Goal: Task Accomplishment & Management: Manage account settings

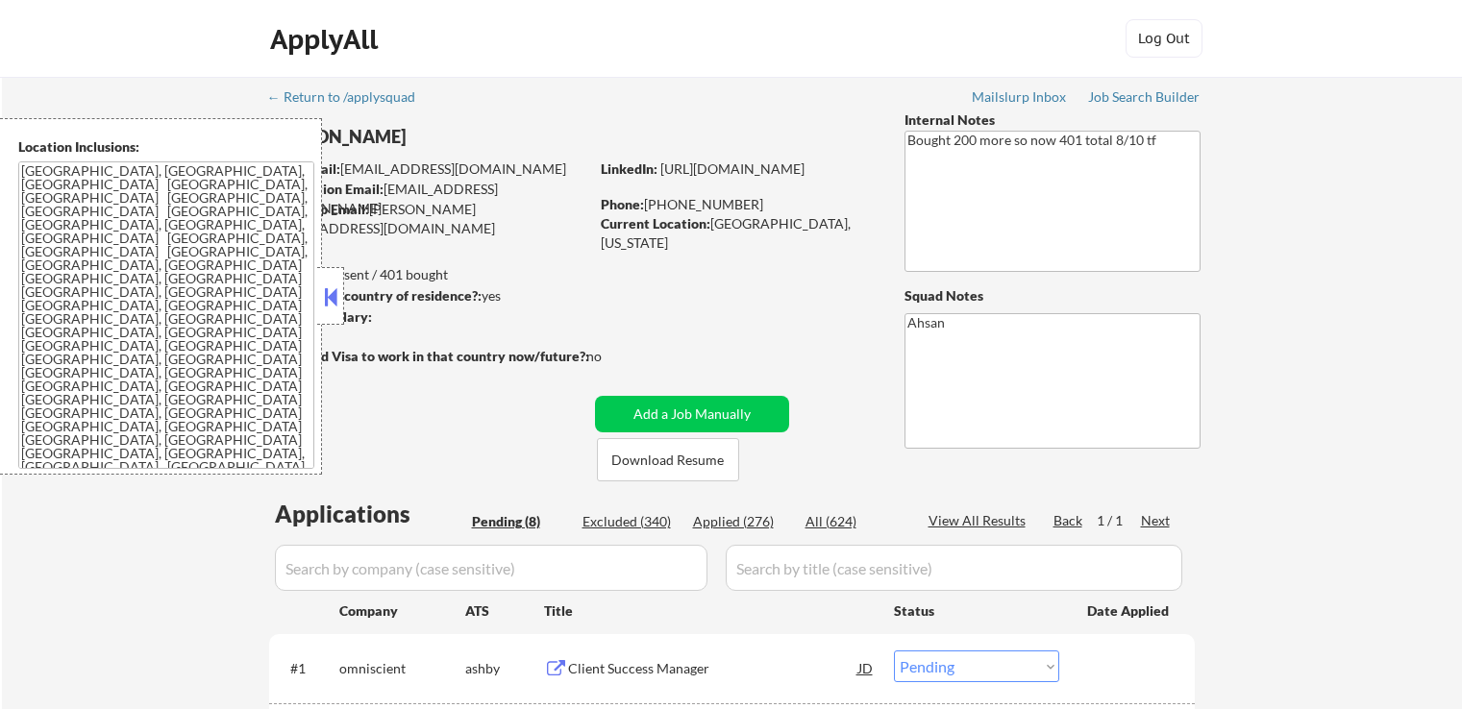
select select ""pending""
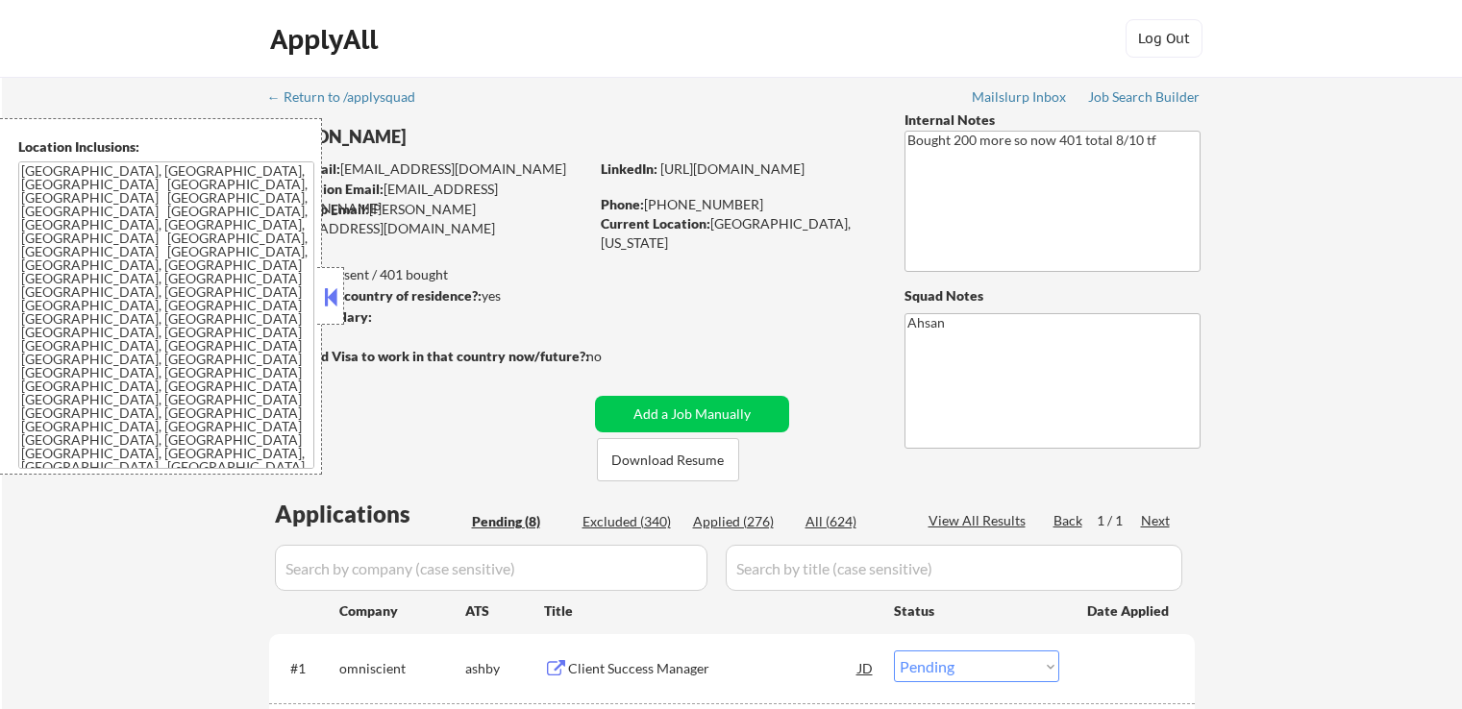
select select ""pending""
click at [325, 300] on button at bounding box center [330, 297] width 21 height 29
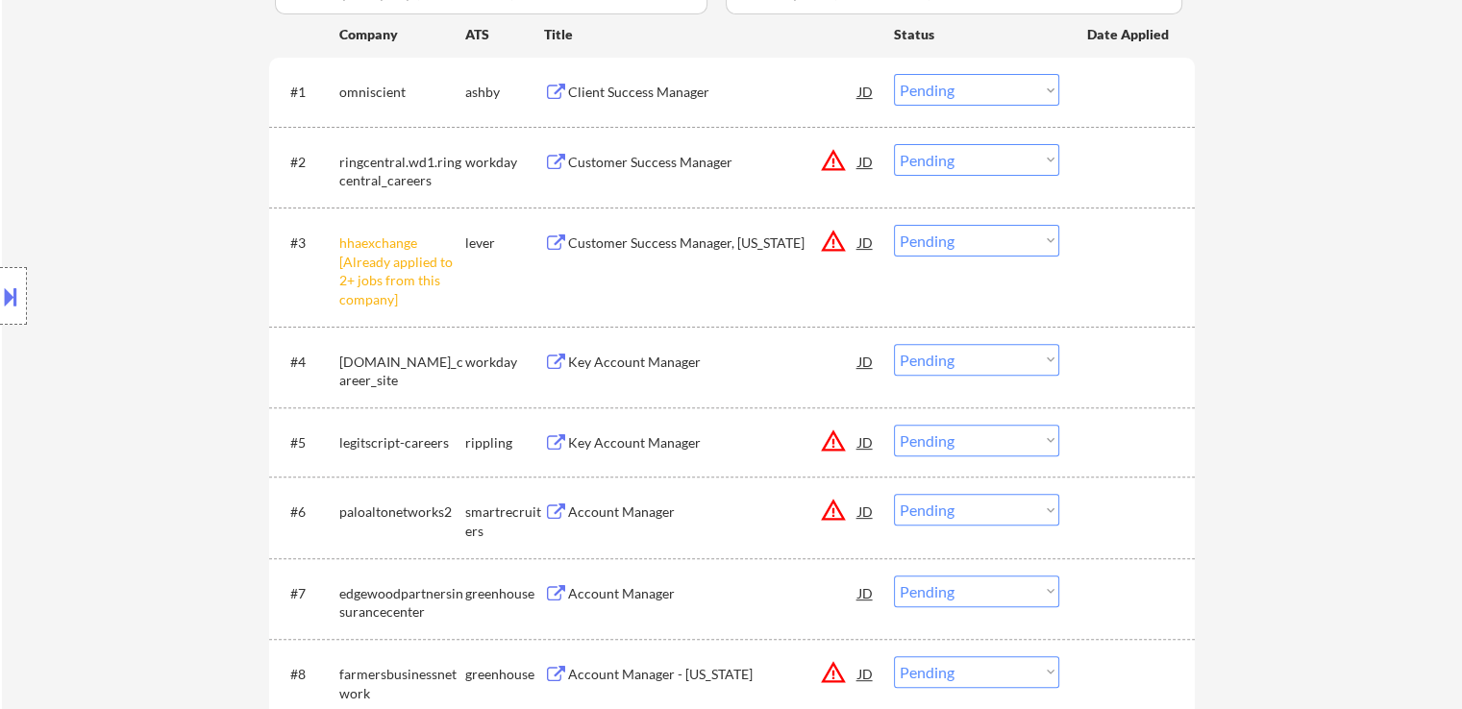
scroll to position [577, 0]
click at [960, 239] on select "Choose an option... Pending Applied Excluded (Questions) Excluded (Expired) Exc…" at bounding box center [976, 241] width 165 height 32
click at [894, 225] on select "Choose an option... Pending Applied Excluded (Questions) Excluded (Expired) Exc…" at bounding box center [976, 241] width 165 height 32
click at [1296, 292] on div "← Return to /applysquad Mailslurp Inbox Job Search Builder [PERSON_NAME] User E…" at bounding box center [732, 152] width 1460 height 1305
click at [607, 95] on div "Client Success Manager" at bounding box center [713, 92] width 290 height 19
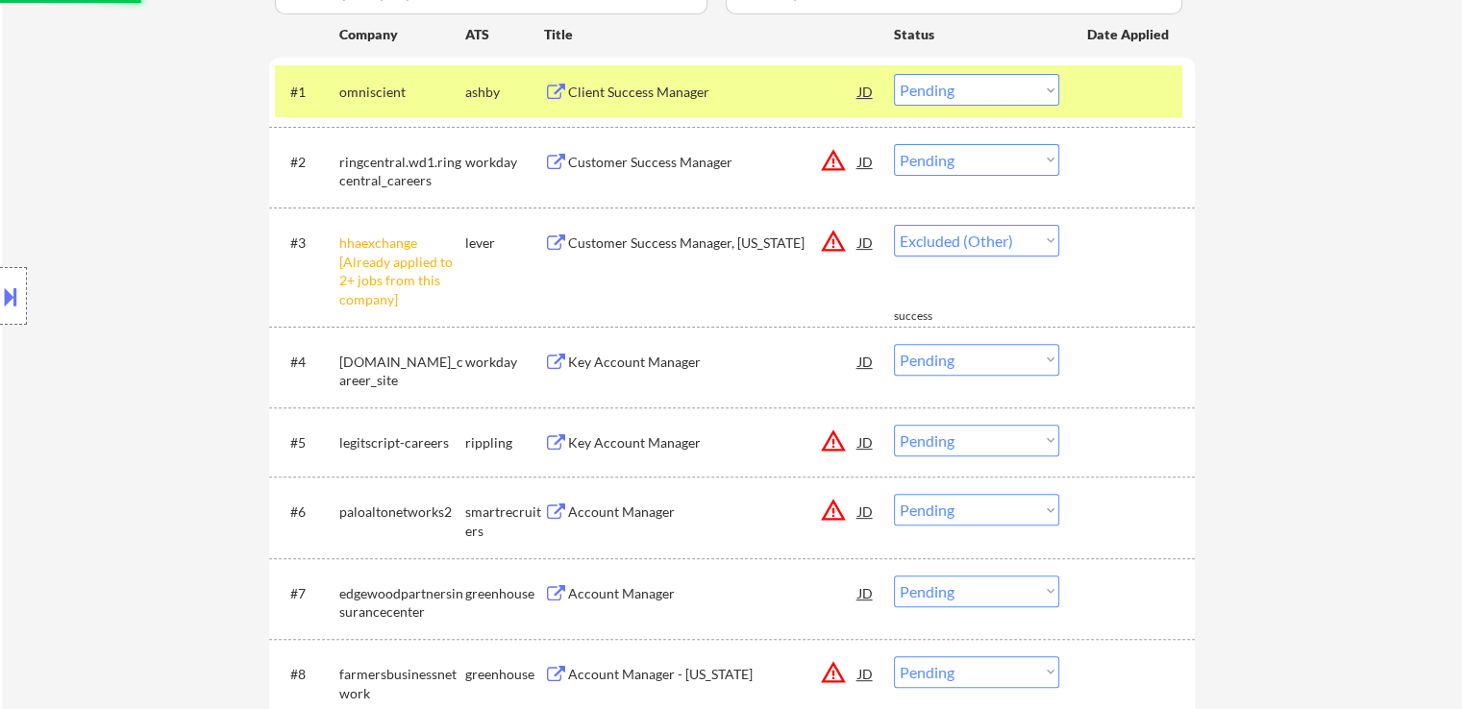
select select ""pending""
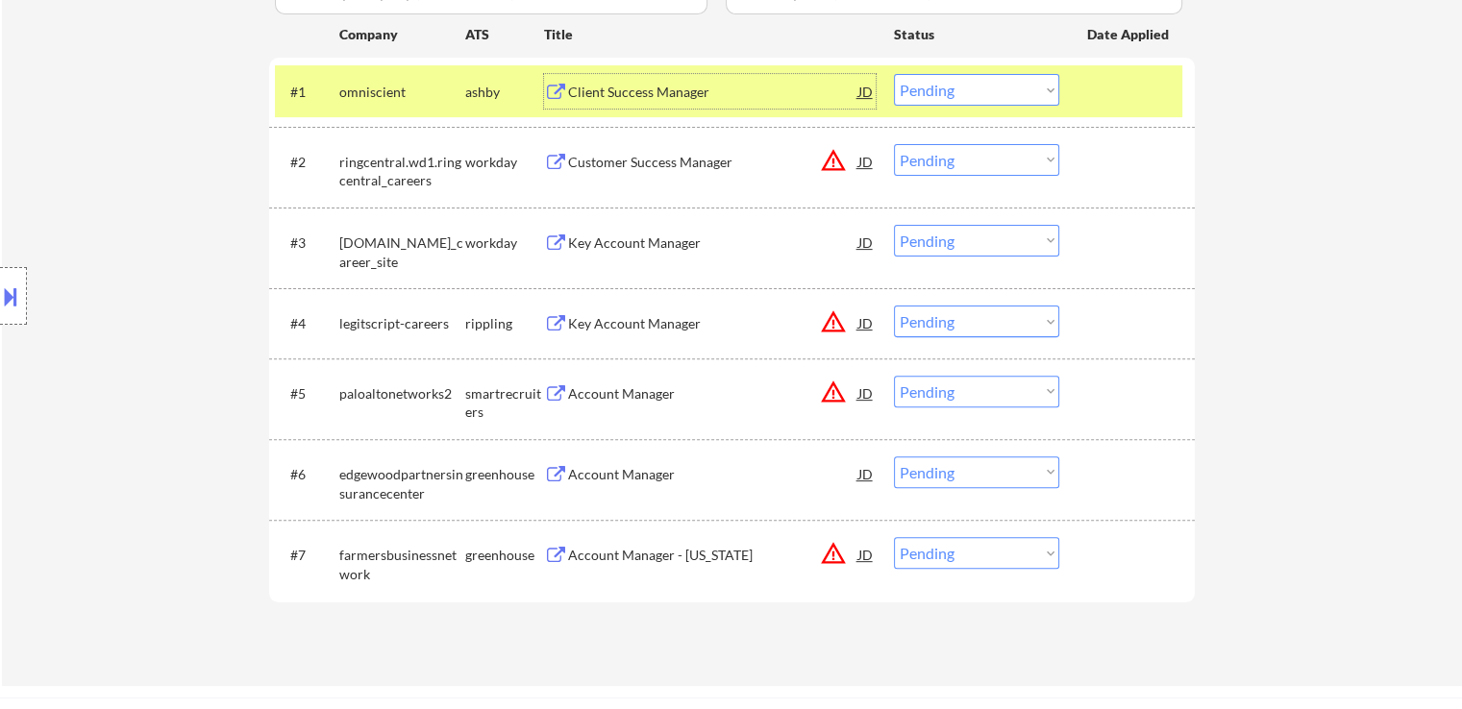
click at [600, 473] on div "Account Manager" at bounding box center [713, 474] width 290 height 19
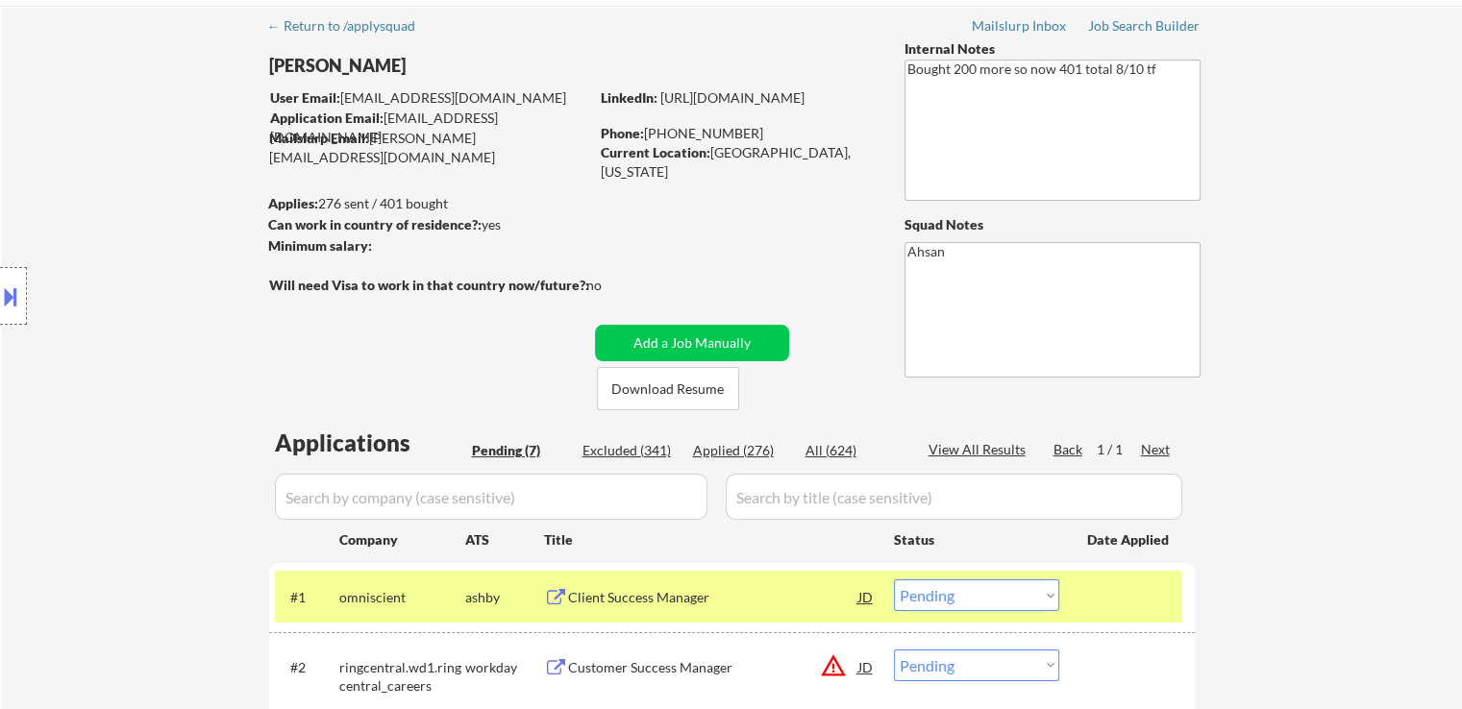
scroll to position [0, 0]
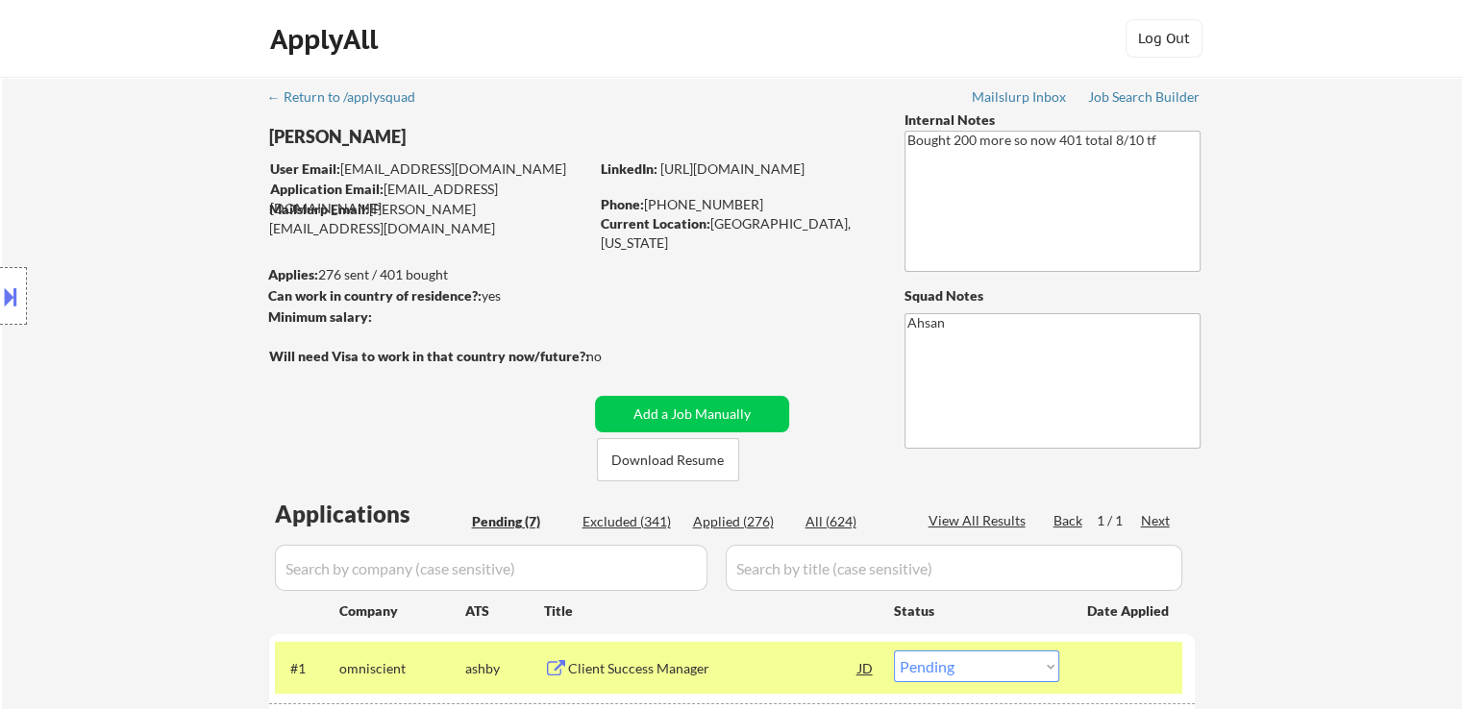
click at [254, 367] on div "Location Inclusions: [GEOGRAPHIC_DATA], [GEOGRAPHIC_DATA] [GEOGRAPHIC_DATA], [G…" at bounding box center [172, 296] width 344 height 357
click at [705, 460] on button "Download Resume" at bounding box center [668, 459] width 142 height 43
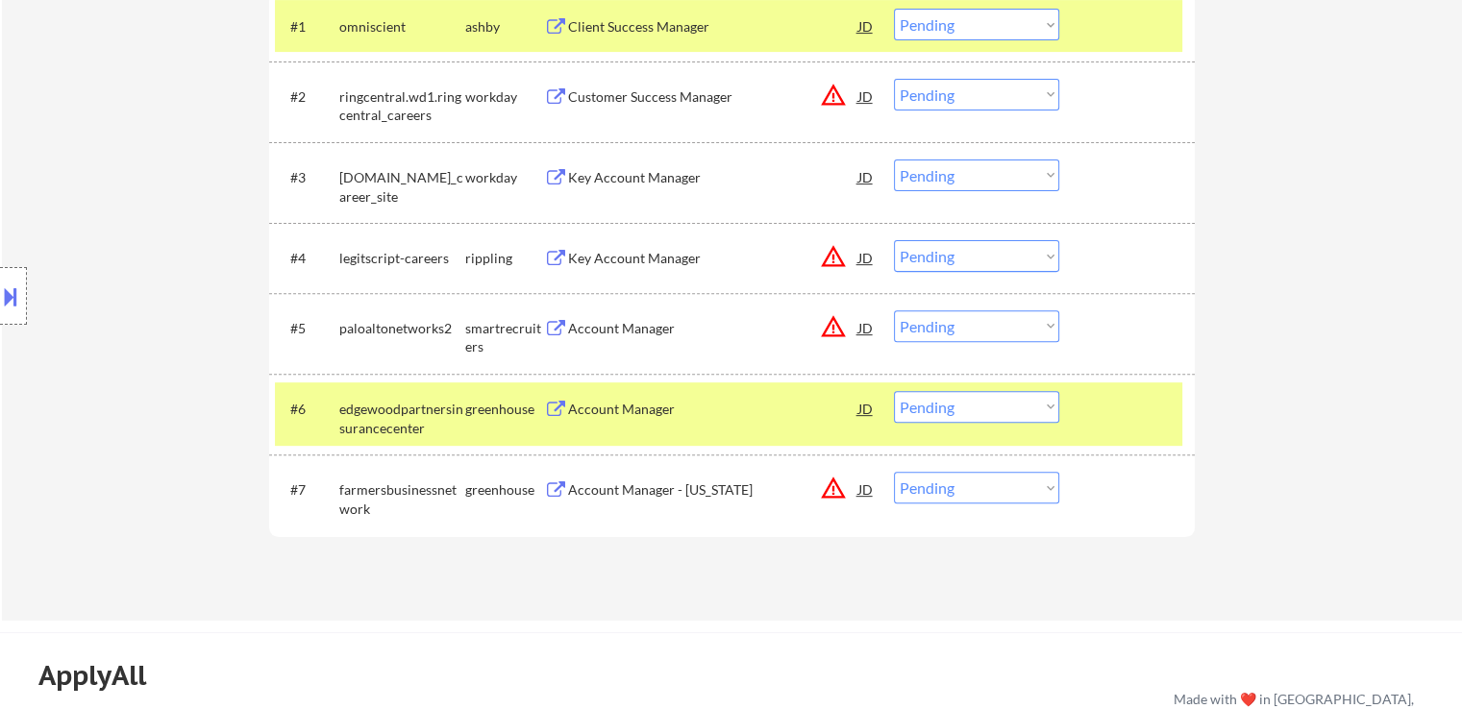
scroll to position [577, 0]
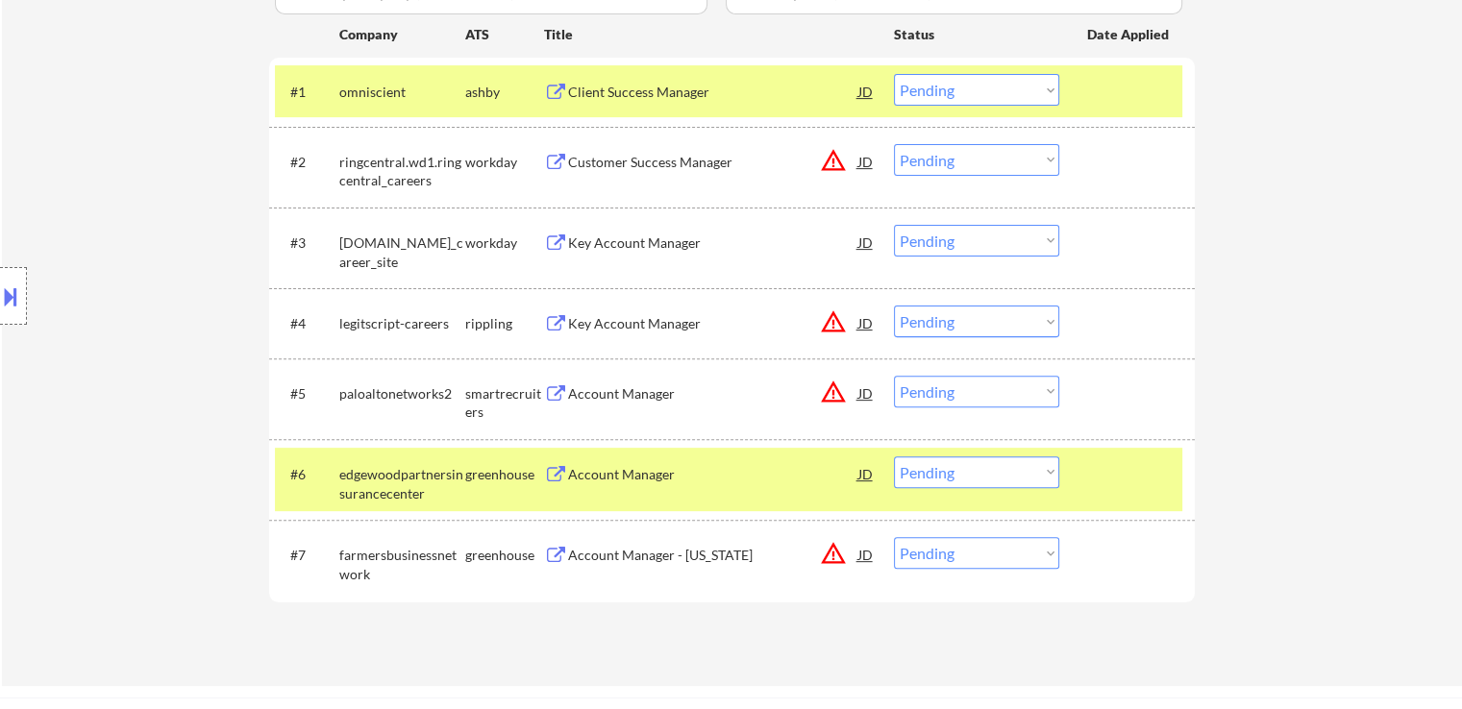
drag, startPoint x: 911, startPoint y: 475, endPoint x: 919, endPoint y: 523, distance: 48.7
click at [911, 476] on select "Choose an option... Pending Applied Excluded (Questions) Excluded (Expired) Exc…" at bounding box center [976, 473] width 165 height 32
click at [894, 457] on select "Choose an option... Pending Applied Excluded (Questions) Excluded (Expired) Exc…" at bounding box center [976, 473] width 165 height 32
select select ""pending""
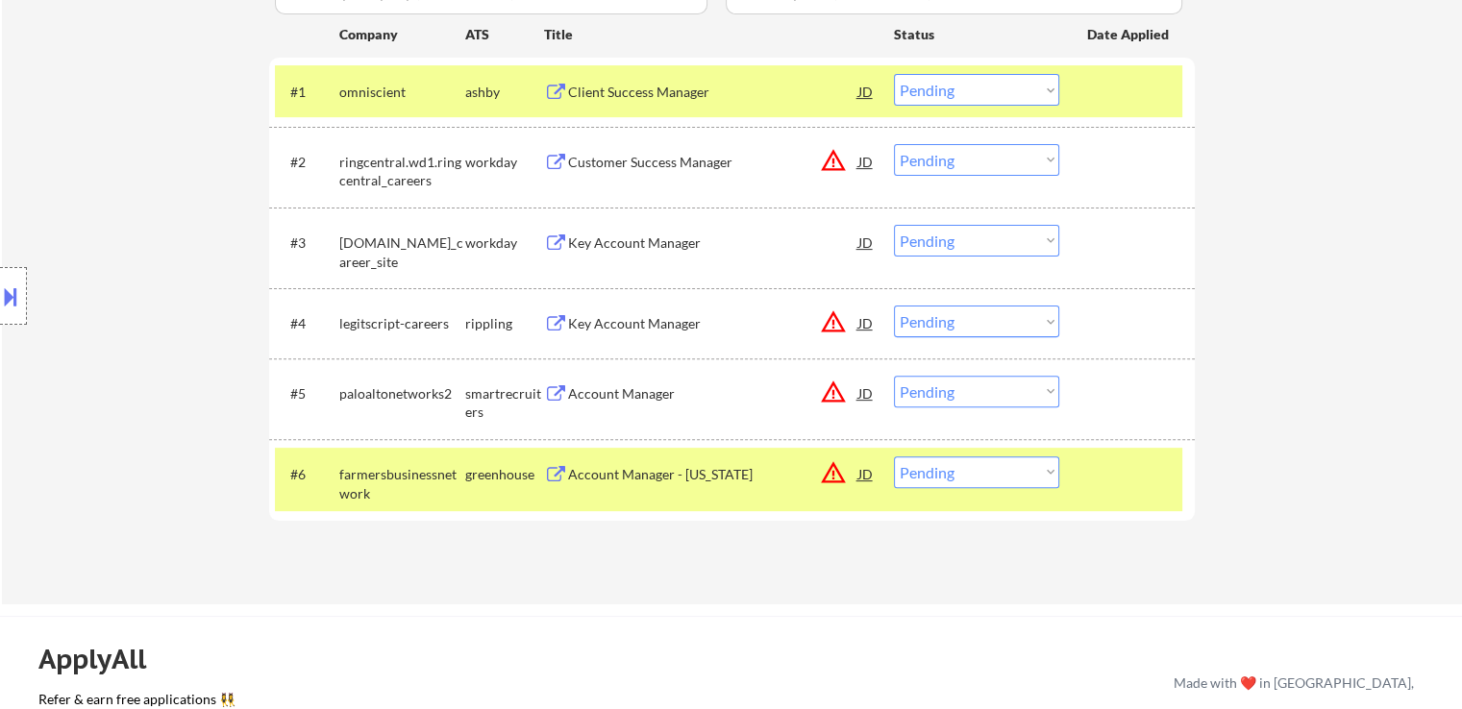
click at [1003, 96] on select "Choose an option... Pending Applied Excluded (Questions) Excluded (Expired) Exc…" at bounding box center [976, 90] width 165 height 32
click at [894, 74] on select "Choose an option... Pending Applied Excluded (Questions) Excluded (Expired) Exc…" at bounding box center [976, 90] width 165 height 32
select select ""pending""
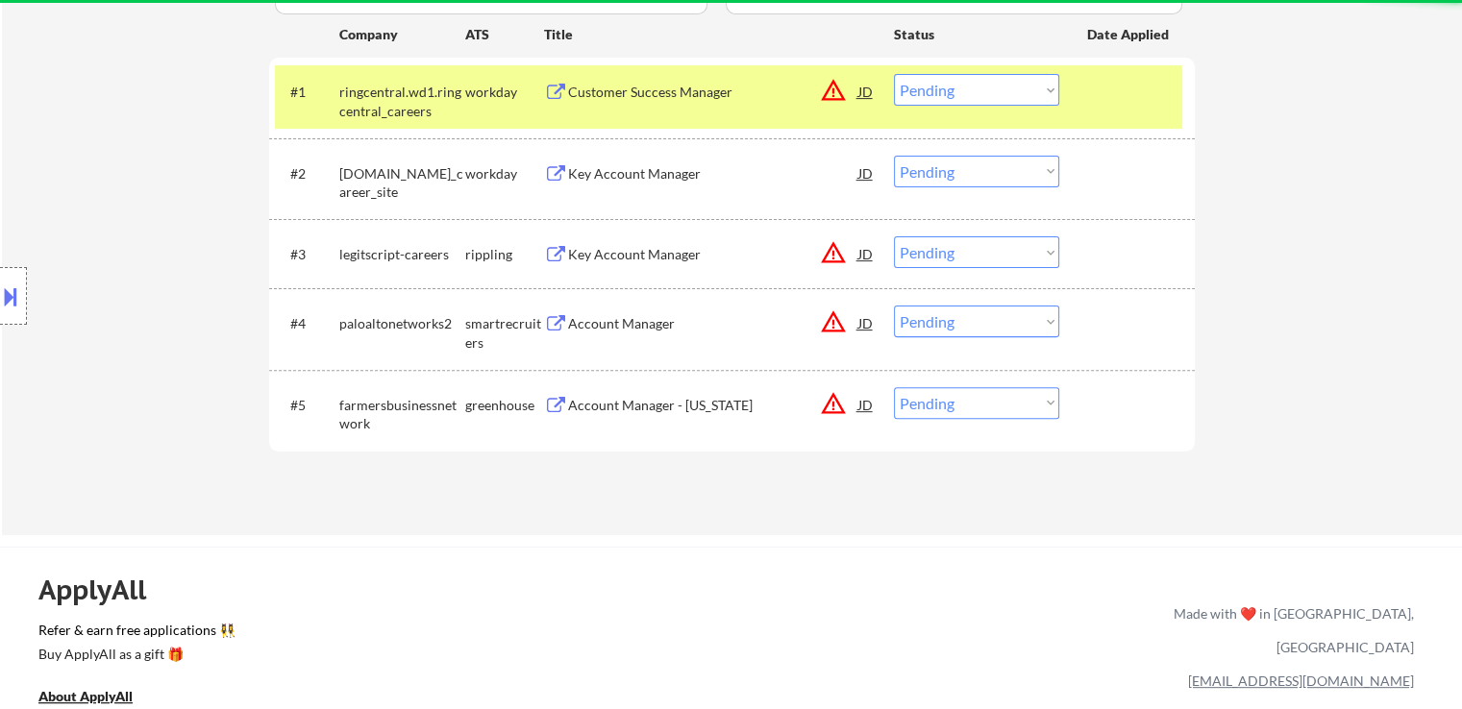
click at [603, 257] on div "Key Account Manager" at bounding box center [713, 254] width 290 height 19
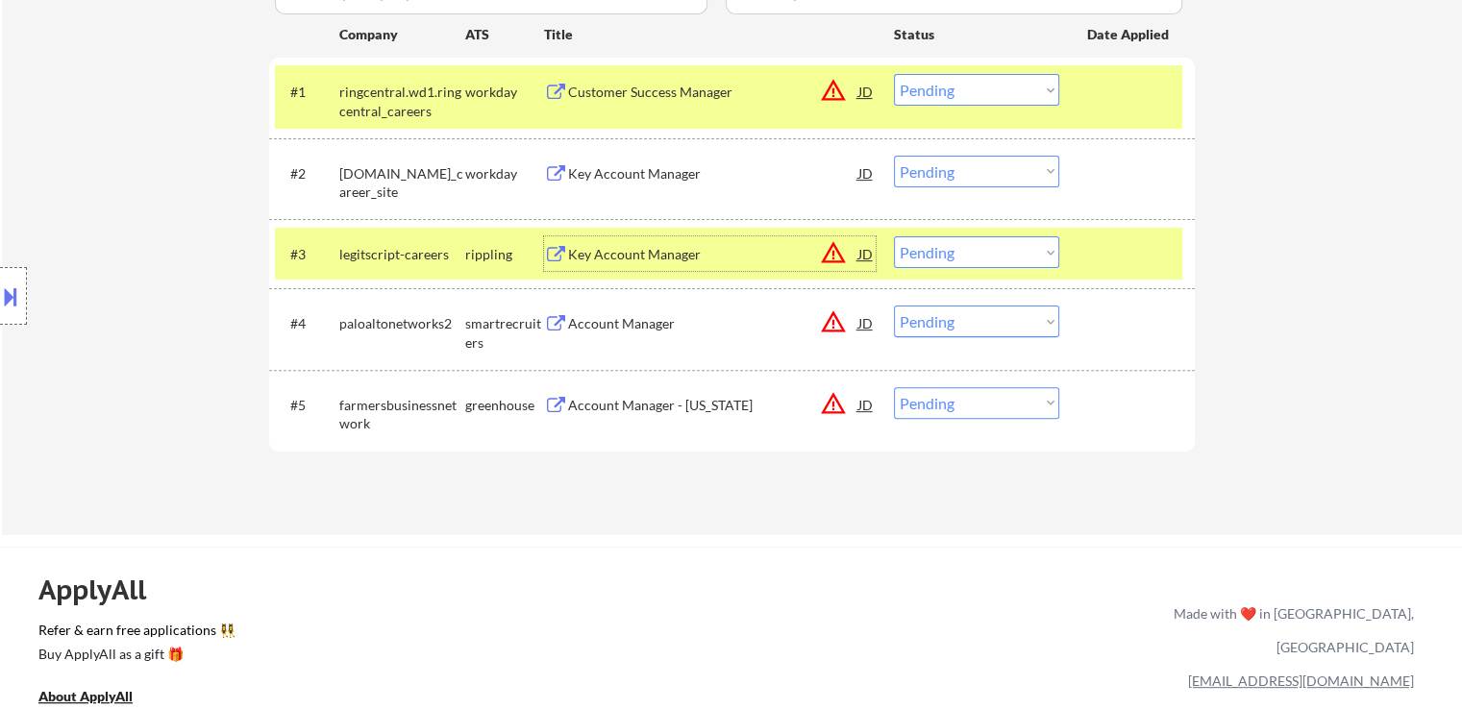
click at [2, 307] on button at bounding box center [10, 297] width 21 height 32
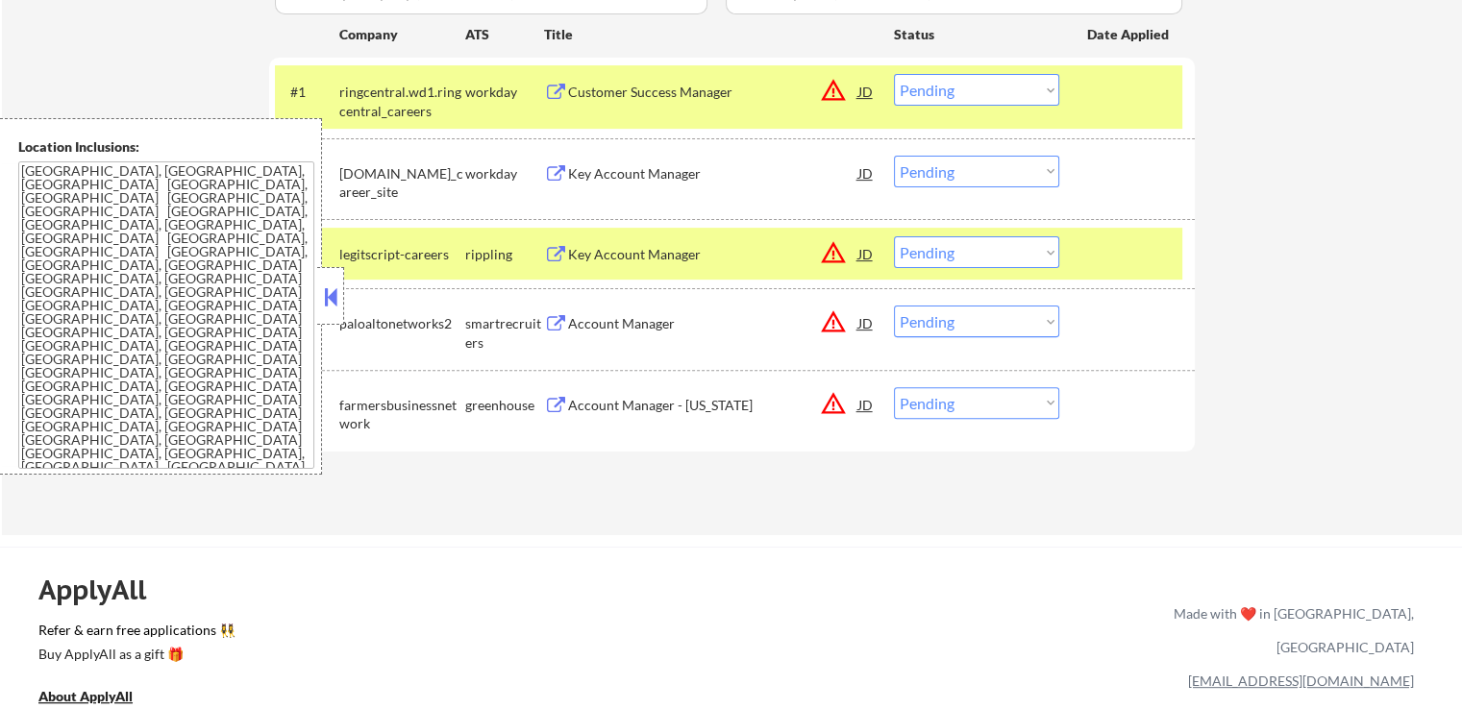
click at [175, 286] on textarea "[GEOGRAPHIC_DATA], [GEOGRAPHIC_DATA], [GEOGRAPHIC_DATA] [GEOGRAPHIC_DATA], [GEO…" at bounding box center [166, 316] width 296 height 308
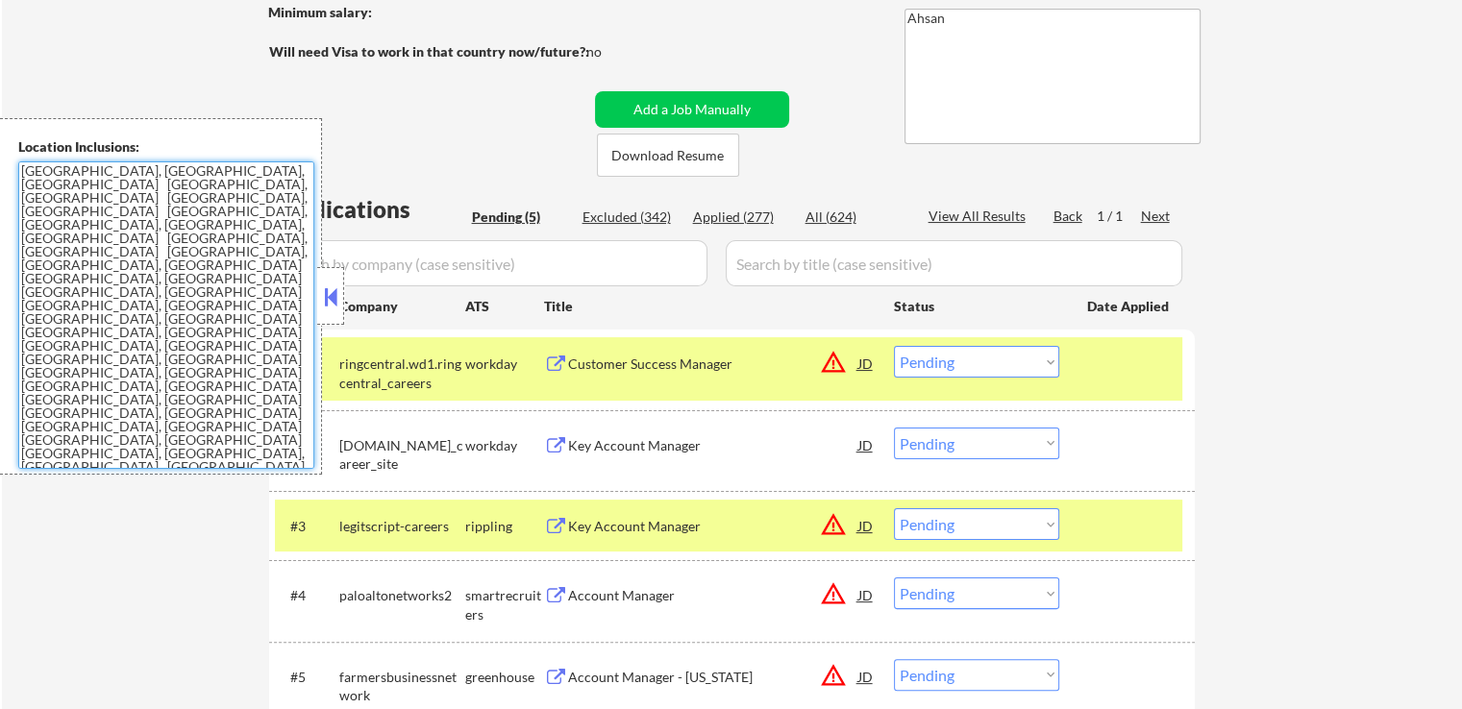
scroll to position [288, 0]
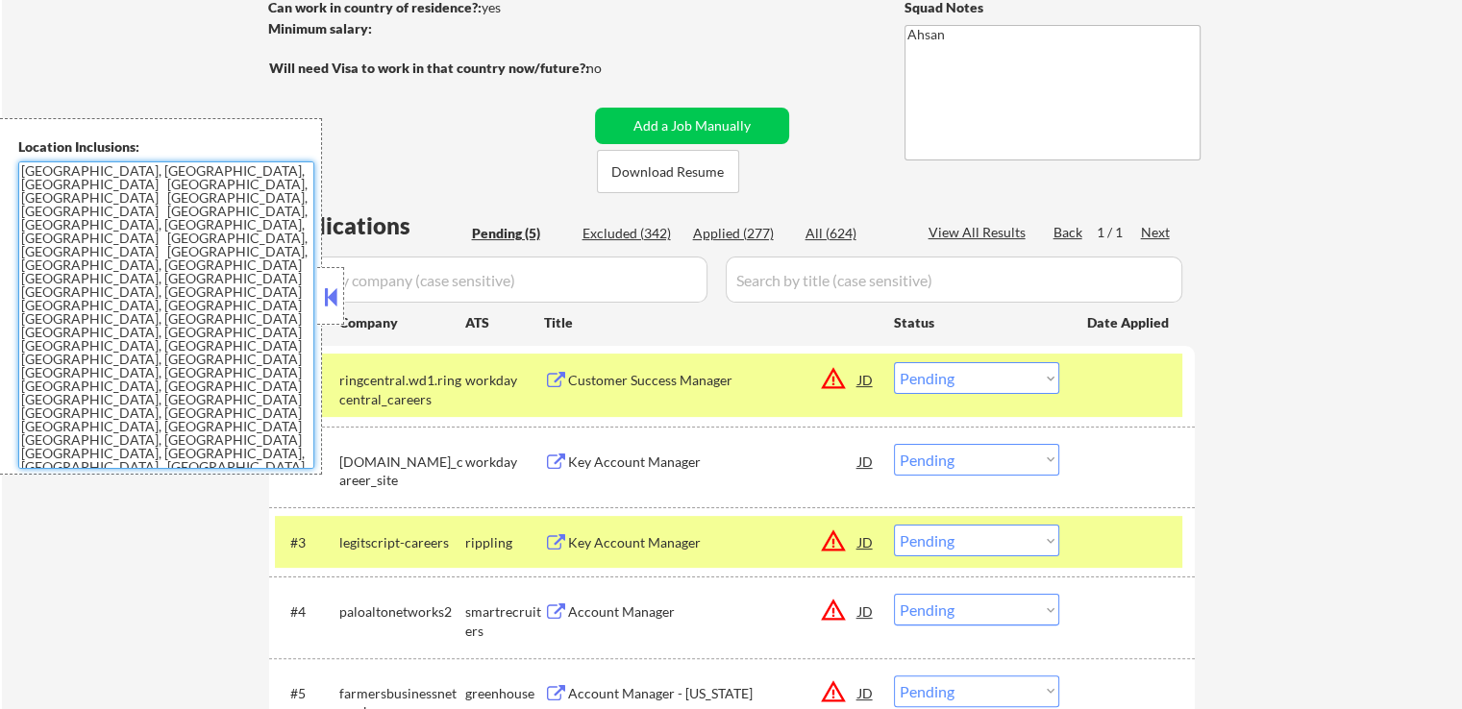
drag, startPoint x: 327, startPoint y: 281, endPoint x: 359, endPoint y: 308, distance: 41.6
click at [330, 281] on div at bounding box center [330, 296] width 27 height 58
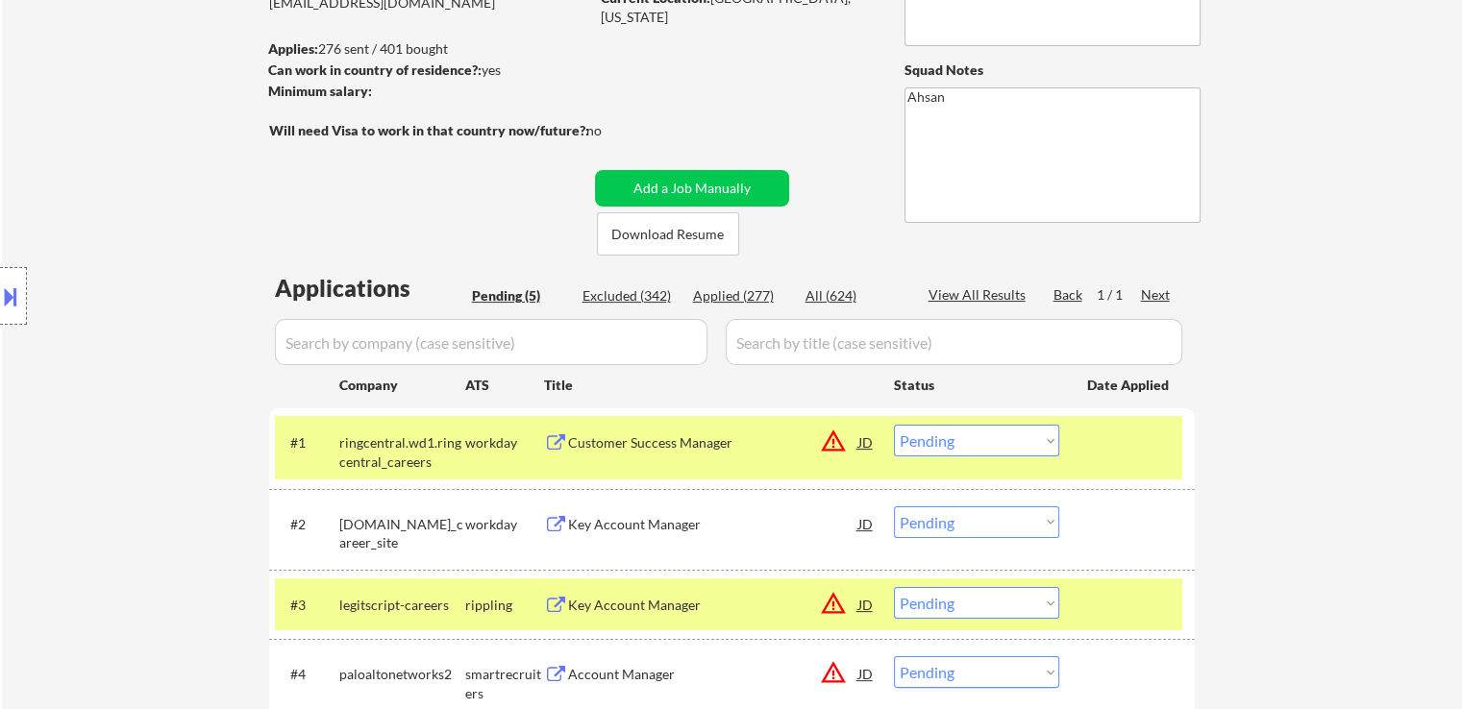
scroll to position [192, 0]
